Goal: Transaction & Acquisition: Purchase product/service

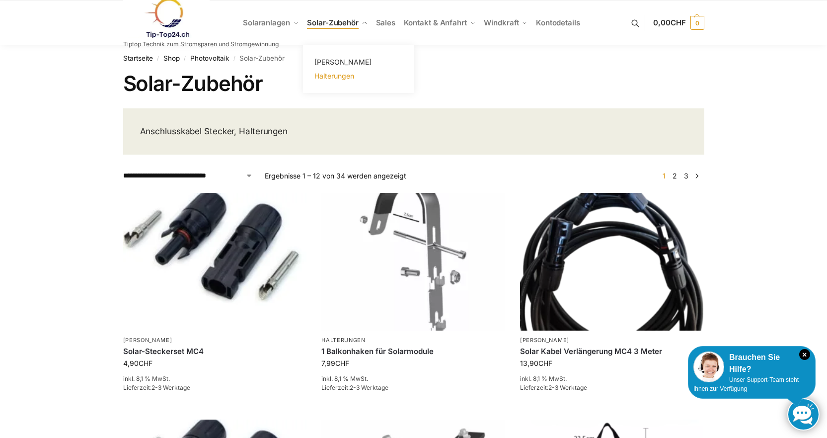
click at [326, 77] on span "Halterungen" at bounding box center [335, 76] width 40 height 8
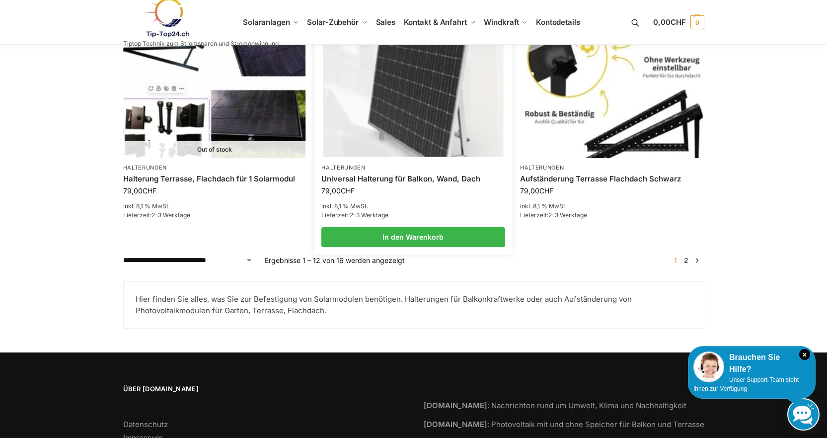
scroll to position [1093, 0]
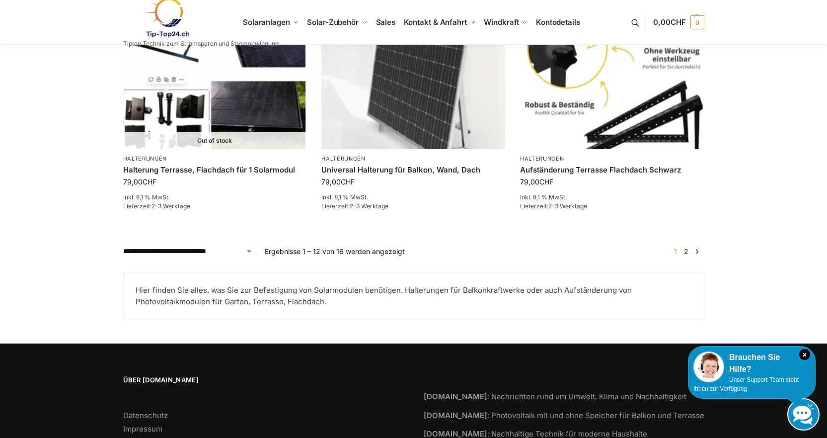
click at [688, 247] on link "2" at bounding box center [686, 251] width 9 height 8
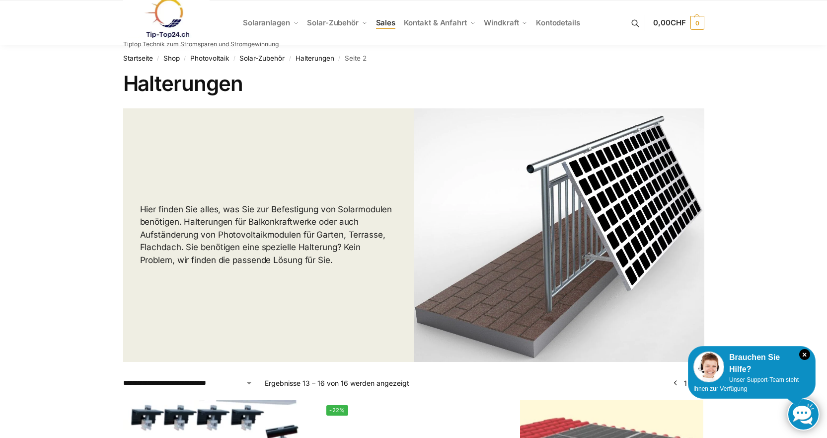
click at [394, 22] on span "Sales" at bounding box center [386, 22] width 20 height 9
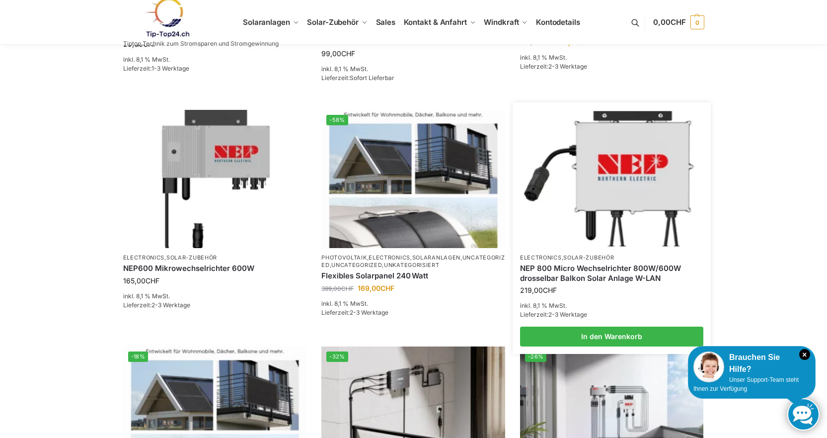
scroll to position [547, 0]
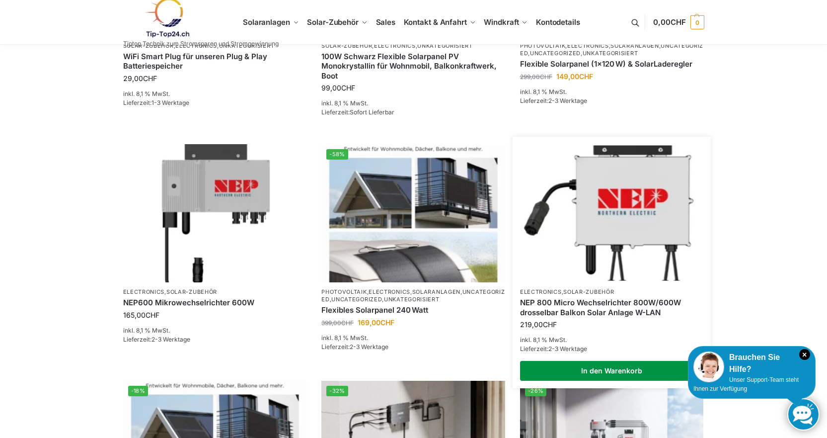
click at [595, 372] on link "In den Warenkorb" at bounding box center [612, 371] width 184 height 20
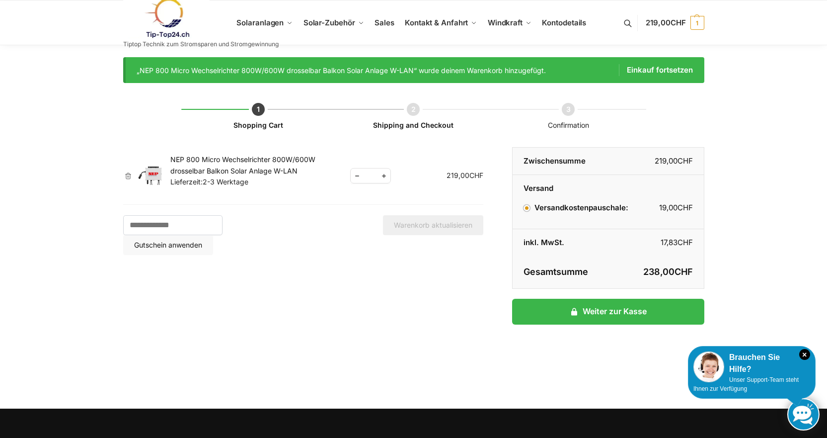
click at [358, 177] on span "Reduce quantity" at bounding box center [357, 175] width 13 height 12
type input "*"
click at [448, 302] on div "Shopping Cart Shipping and Checkout Confirmation Artikel entfernen Vorschaubild…" at bounding box center [413, 234] width 581 height 302
click at [602, 206] on label "Versandkostenpauschale: 19,00 CHF" at bounding box center [576, 207] width 104 height 9
click at [276, 23] on link at bounding box center [201, 18] width 156 height 40
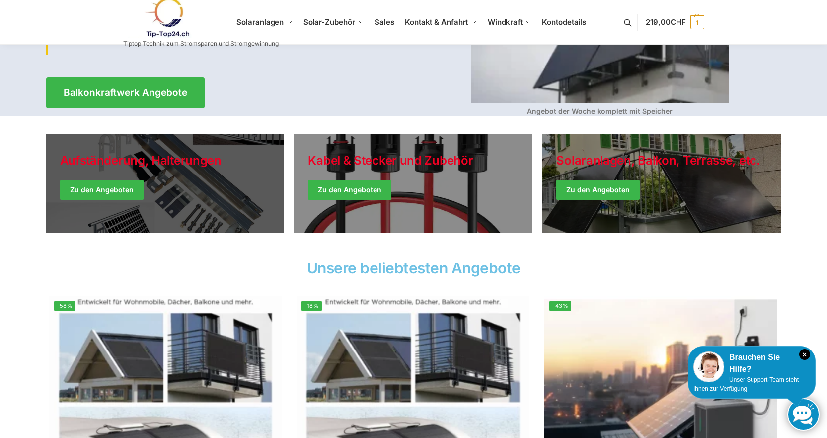
scroll to position [182, 0]
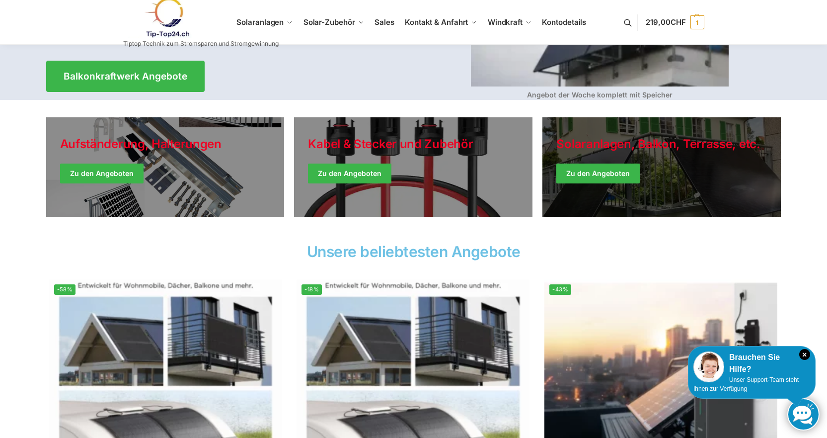
click at [721, 162] on link "Winter Jackets" at bounding box center [662, 166] width 239 height 99
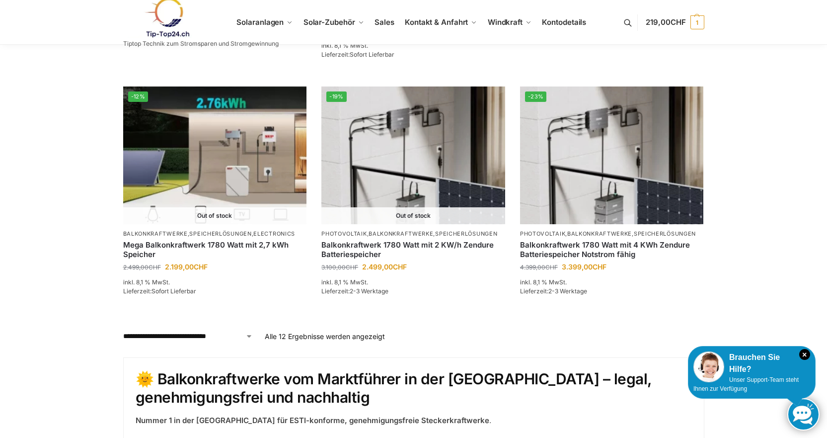
scroll to position [861, 0]
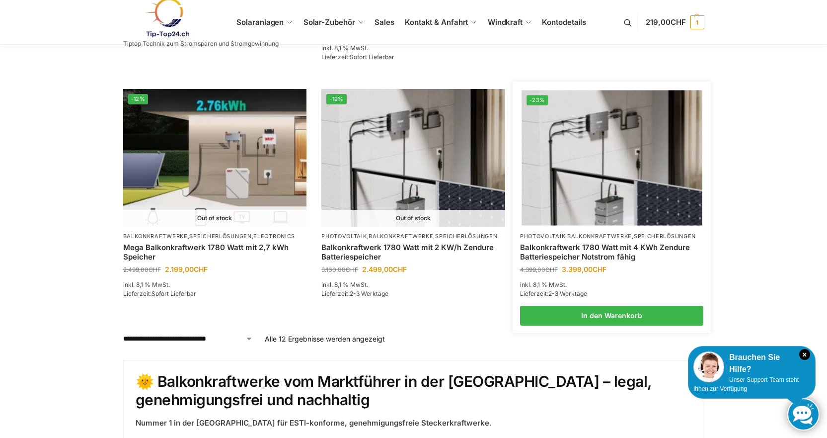
click at [554, 216] on img at bounding box center [612, 157] width 180 height 135
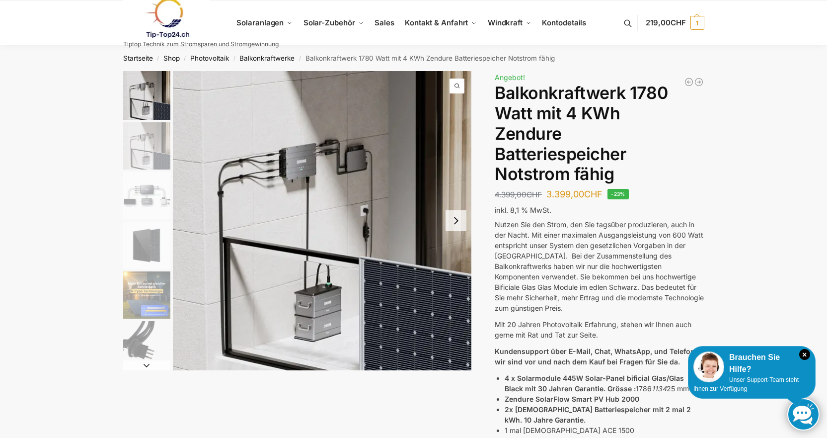
click at [265, 26] on link at bounding box center [201, 18] width 156 height 40
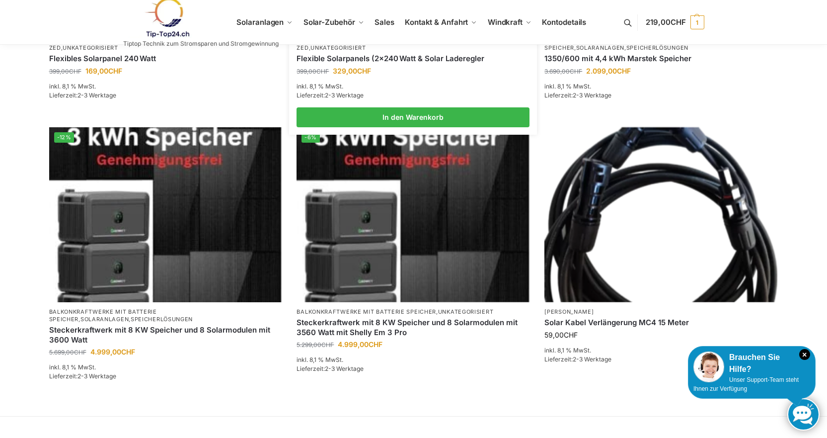
scroll to position [563, 0]
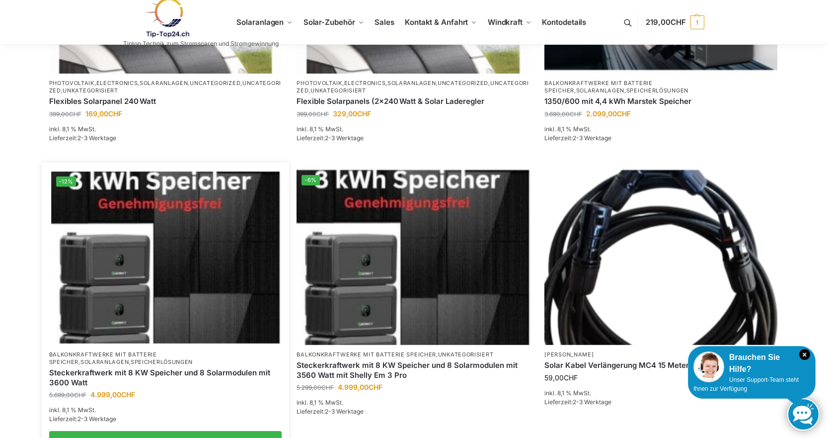
click at [167, 309] on img at bounding box center [165, 256] width 229 height 171
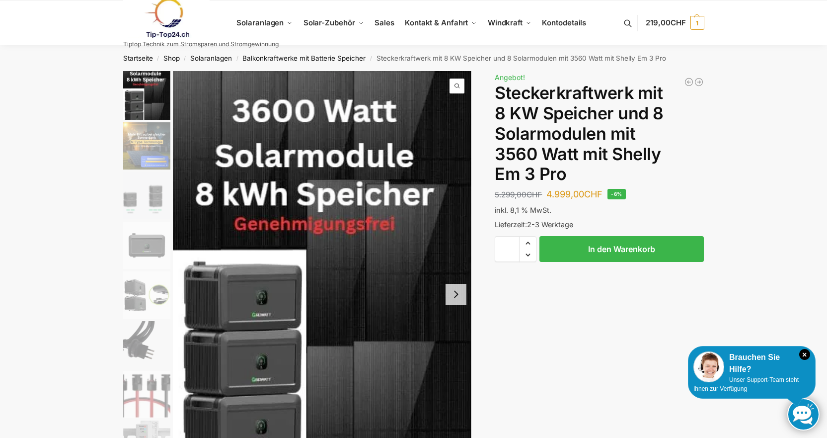
click at [271, 25] on link at bounding box center [201, 18] width 156 height 40
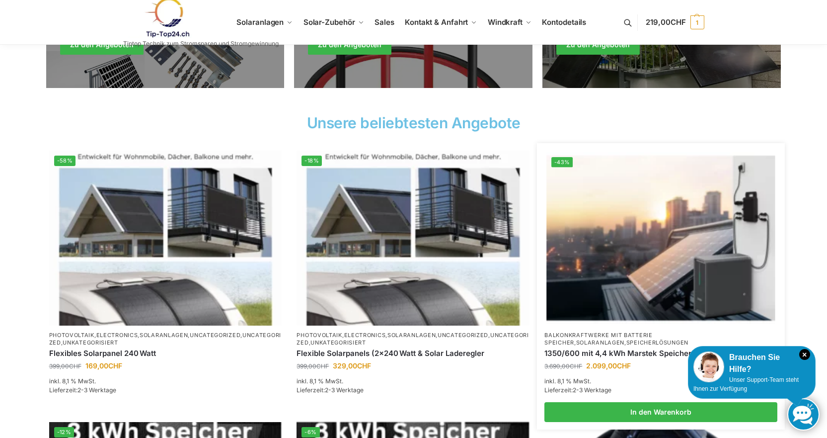
scroll to position [331, 0]
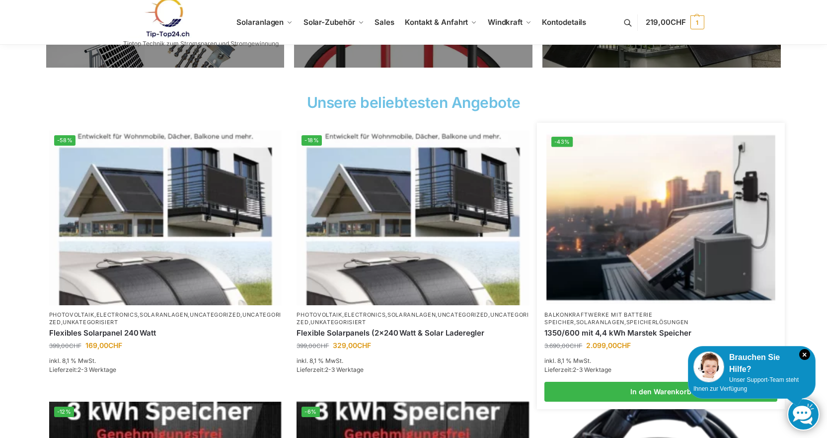
click at [627, 243] on img at bounding box center [661, 217] width 229 height 171
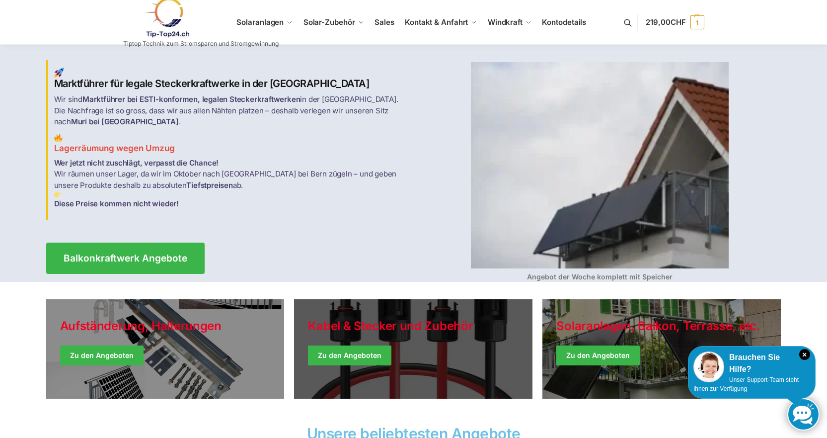
scroll to position [0, 0]
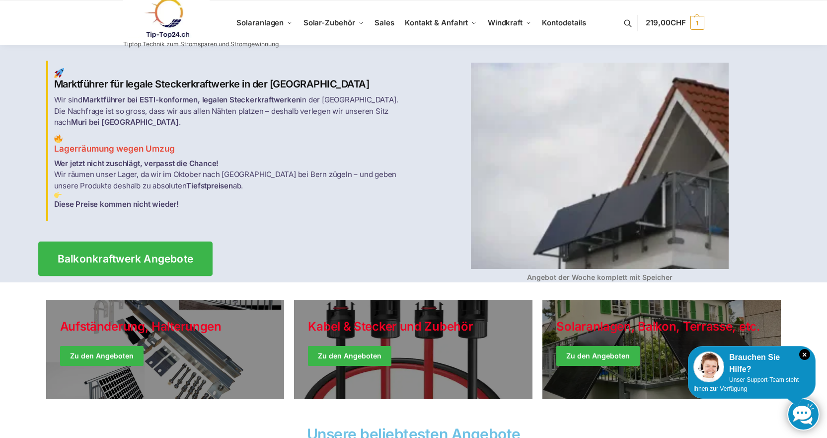
click at [161, 253] on span "Balkonkraftwerk Angebote" at bounding box center [125, 258] width 136 height 10
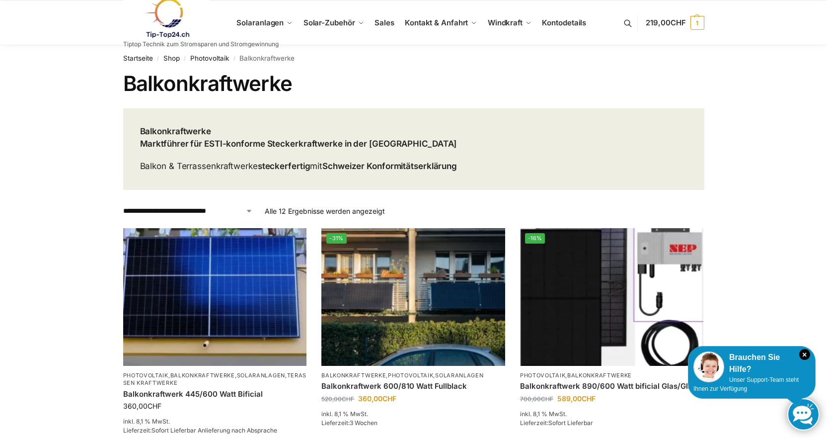
click at [266, 20] on link at bounding box center [201, 18] width 156 height 40
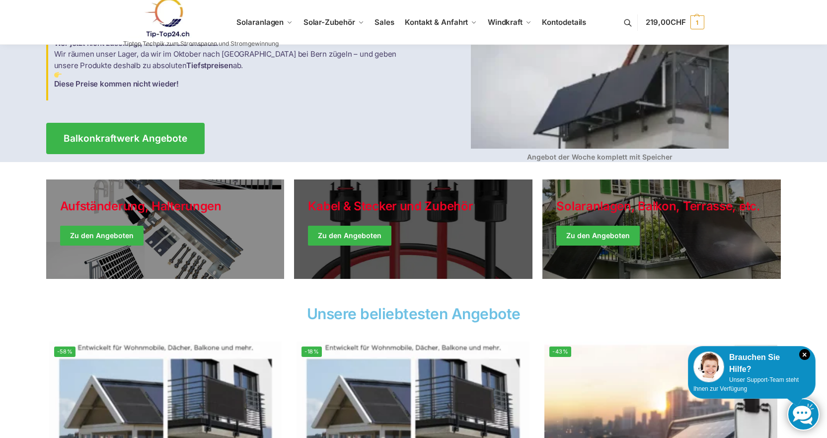
scroll to position [116, 0]
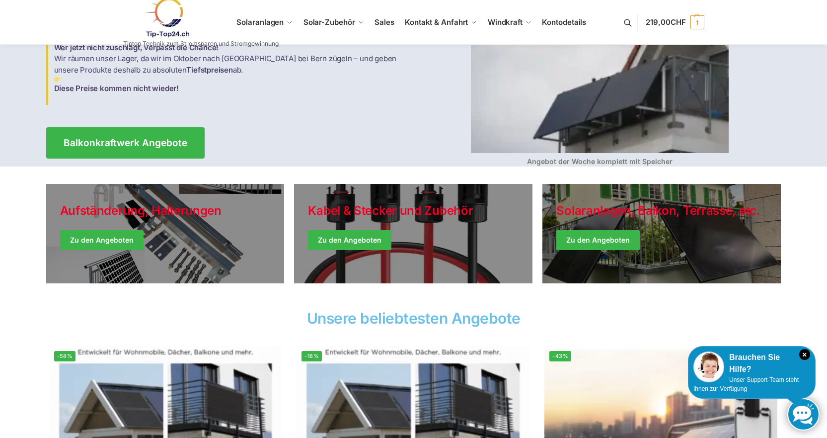
click at [598, 125] on img at bounding box center [600, 50] width 258 height 206
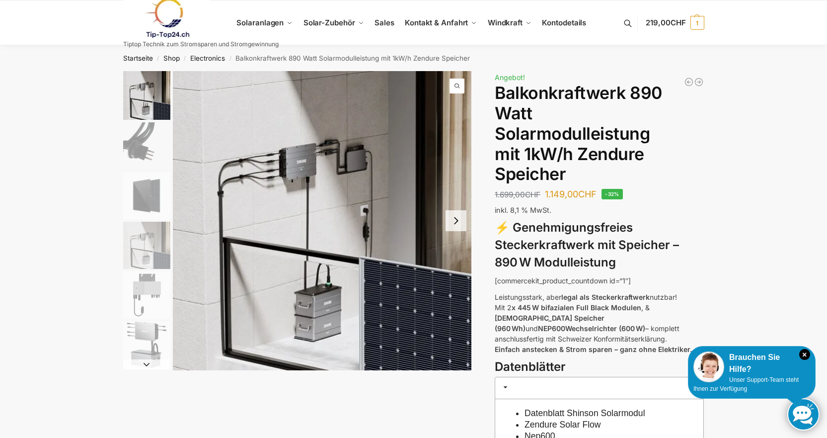
click at [261, 21] on link at bounding box center [201, 18] width 156 height 40
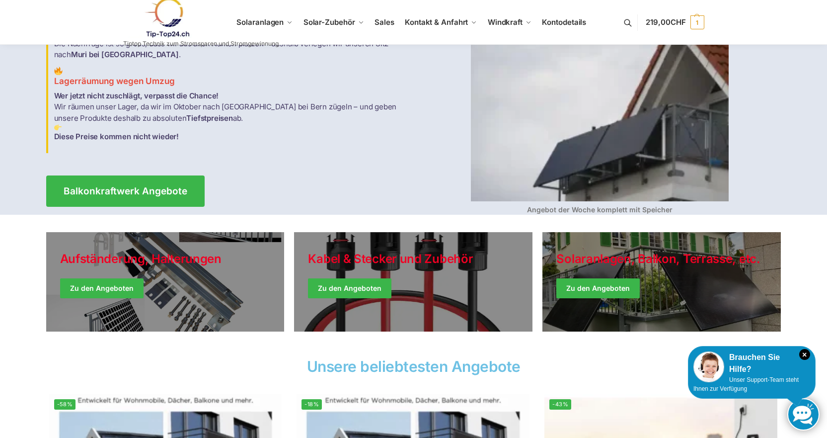
scroll to position [116, 0]
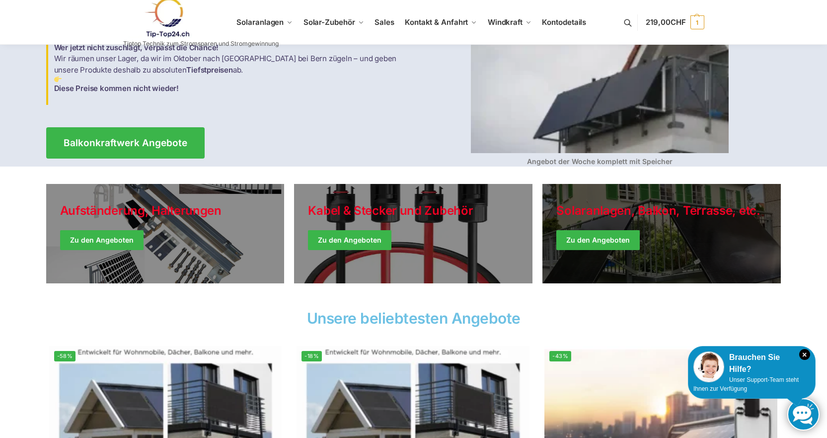
click at [659, 248] on link "Winter Jackets" at bounding box center [662, 233] width 239 height 99
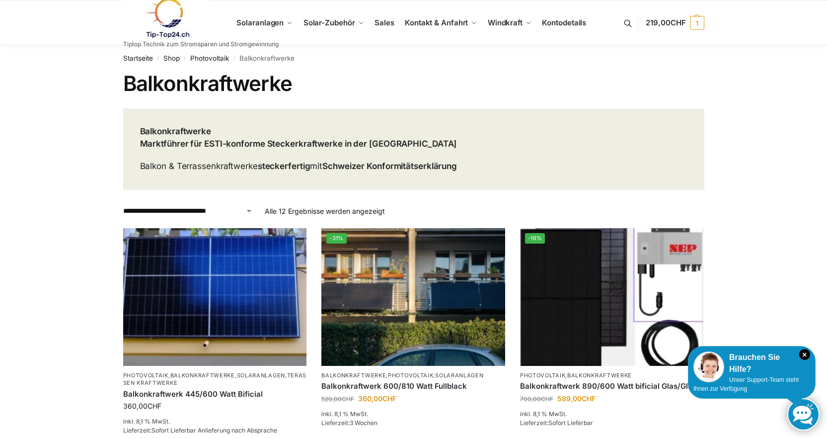
click at [268, 18] on link at bounding box center [201, 18] width 156 height 40
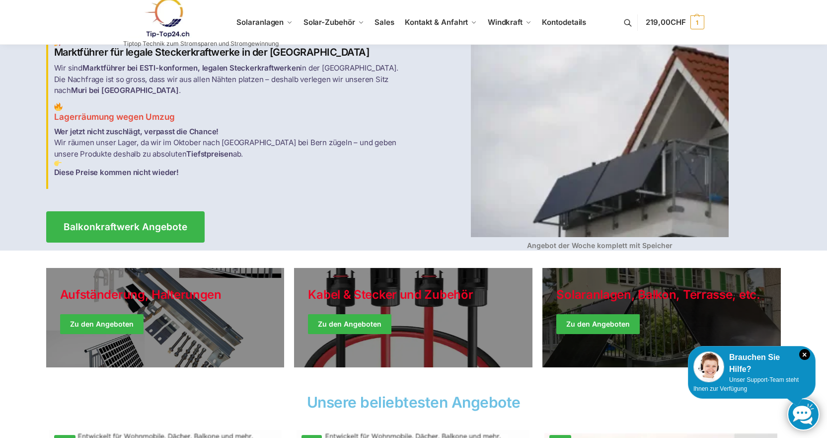
scroll to position [33, 0]
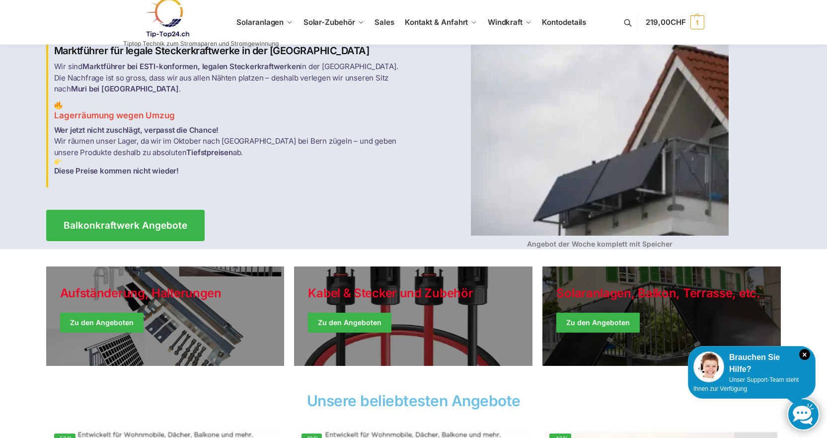
click at [681, 318] on link "Winter Jackets" at bounding box center [662, 315] width 239 height 99
